Goal: Information Seeking & Learning: Learn about a topic

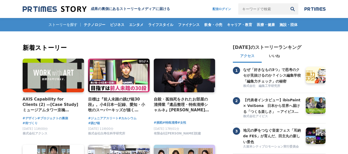
click at [254, 12] on input "キーワードで検索" at bounding box center [262, 8] width 49 height 11
type input "タメニー"
click at [287, 3] on button "検索" at bounding box center [292, 8] width 11 height 11
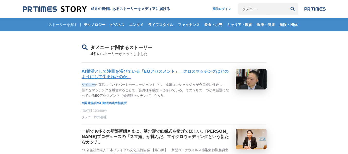
click at [116, 74] on h3 "AI婚活として注目を浴びている「EQアセスメント」　クロスマッチングはどのようにして生まれたのか。" at bounding box center [157, 74] width 150 height 11
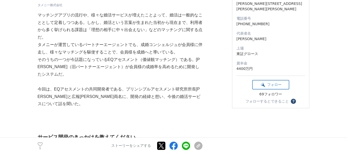
scroll to position [129, 0]
